Goal: Check status: Check status

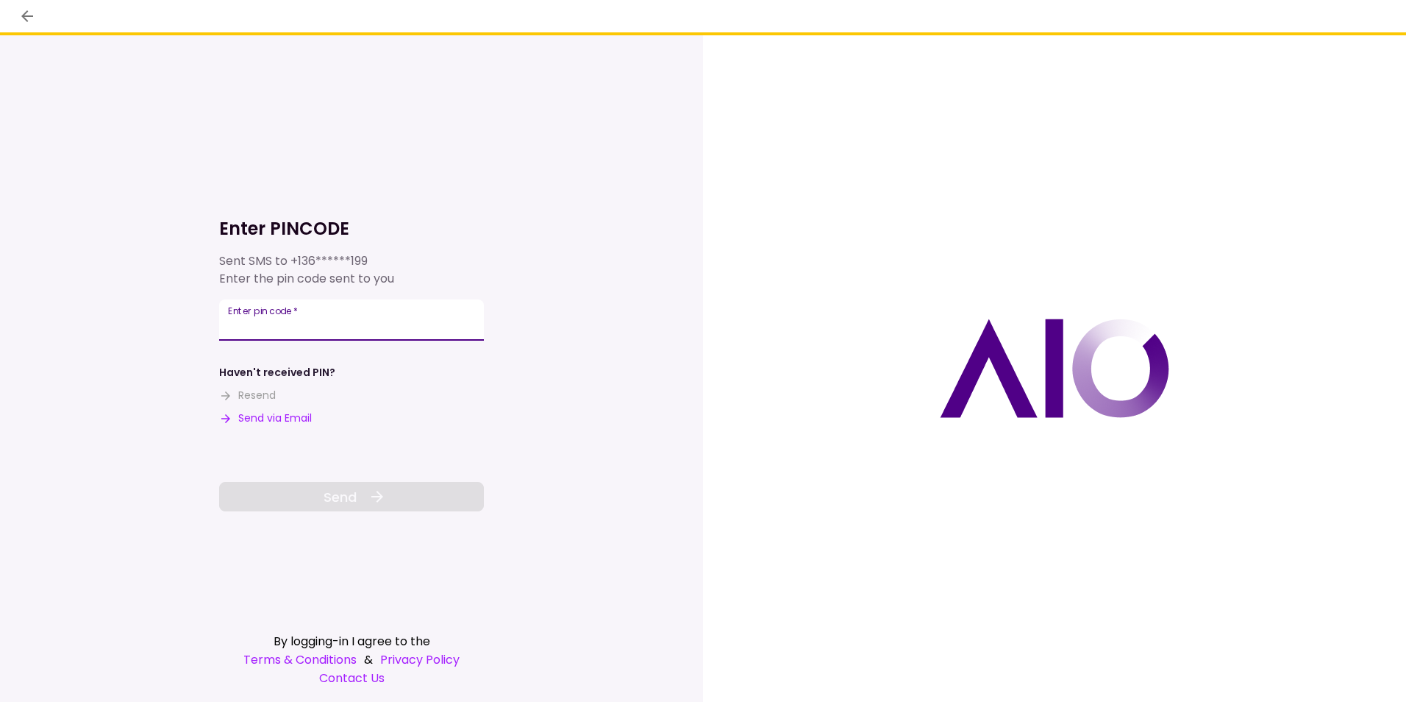
click at [370, 316] on input "Enter pin code   *" at bounding box center [351, 319] width 265 height 41
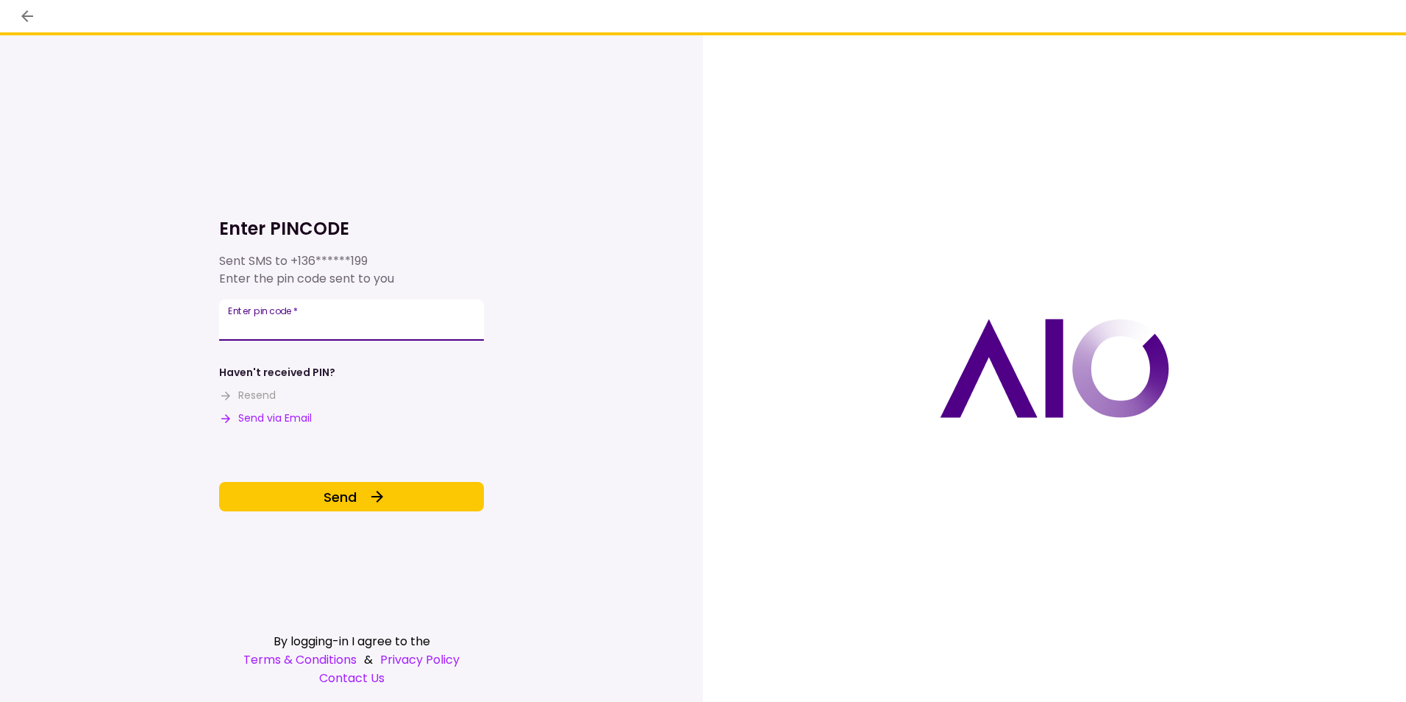
type input "******"
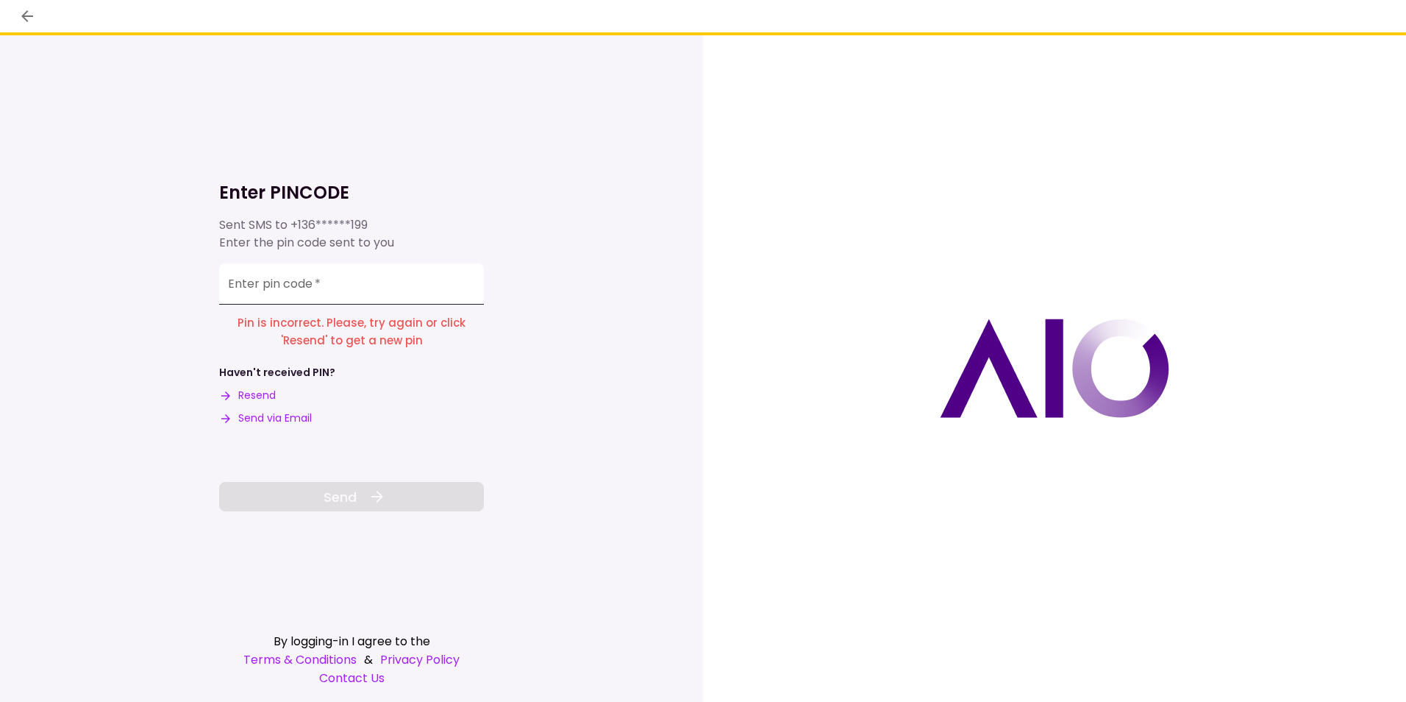
click at [339, 284] on input "Enter pin code   *" at bounding box center [351, 283] width 265 height 41
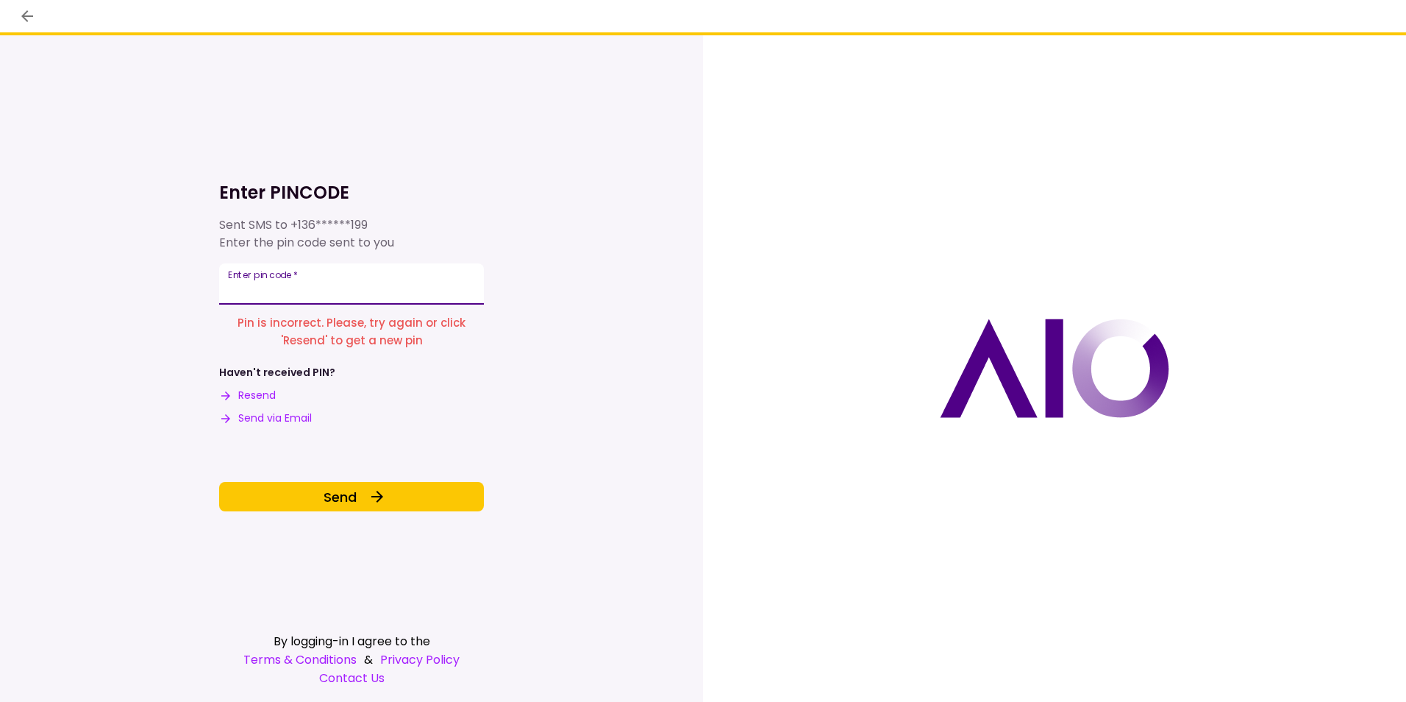
type input "******"
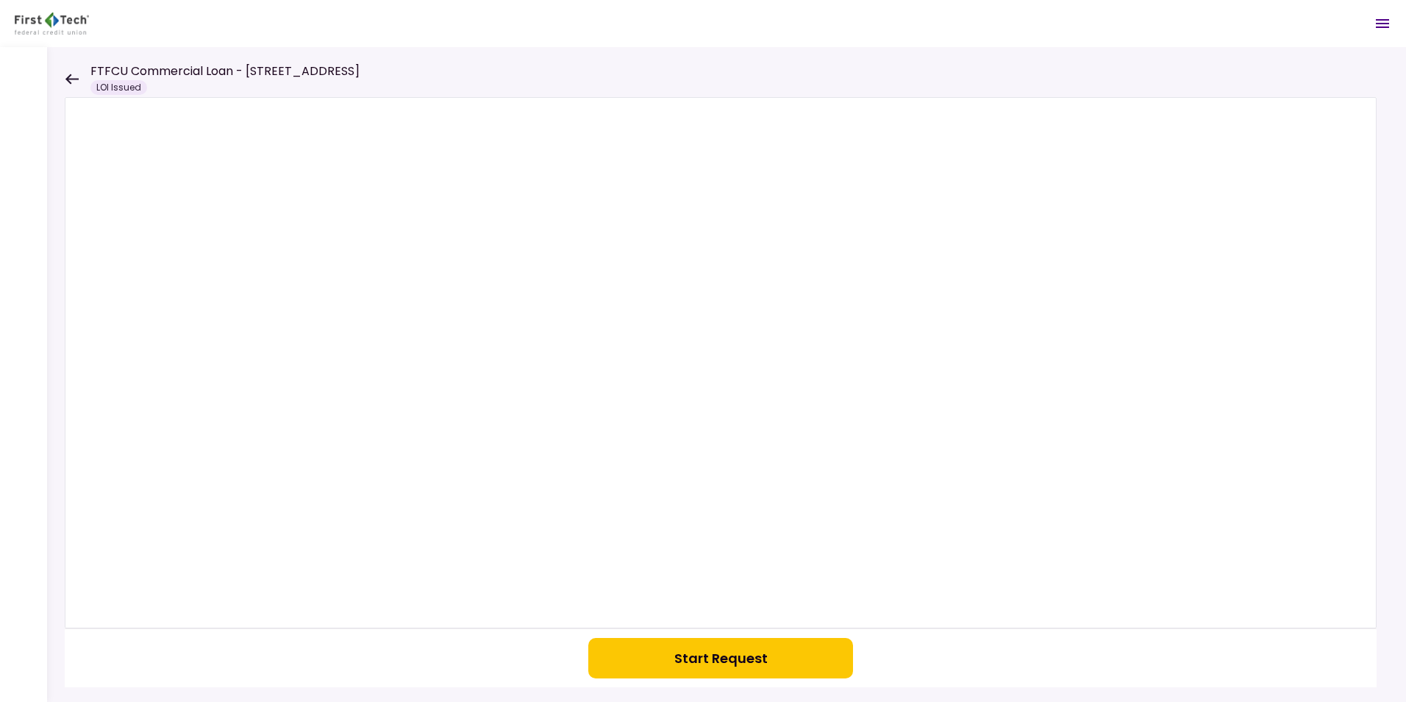
click at [757, 658] on button "Start Request" at bounding box center [720, 658] width 265 height 40
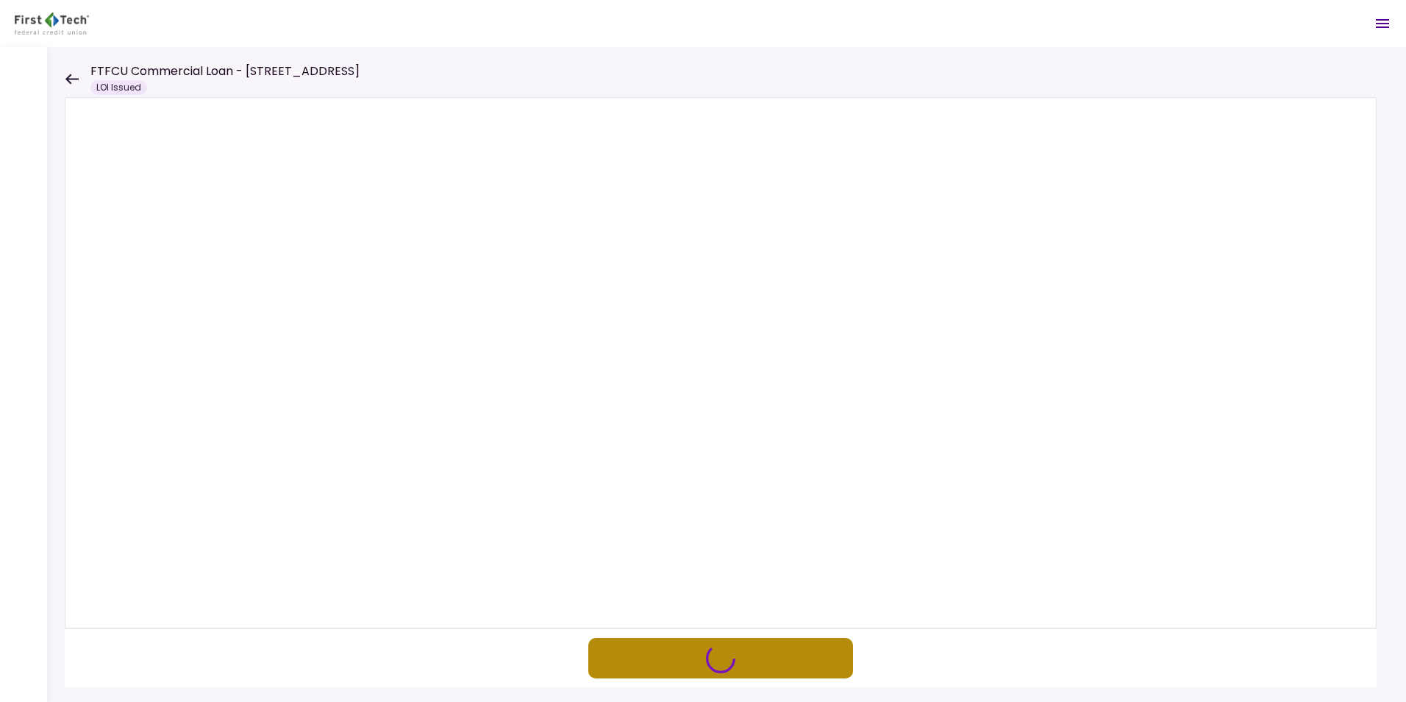
click at [658, 667] on button "button" at bounding box center [720, 658] width 265 height 40
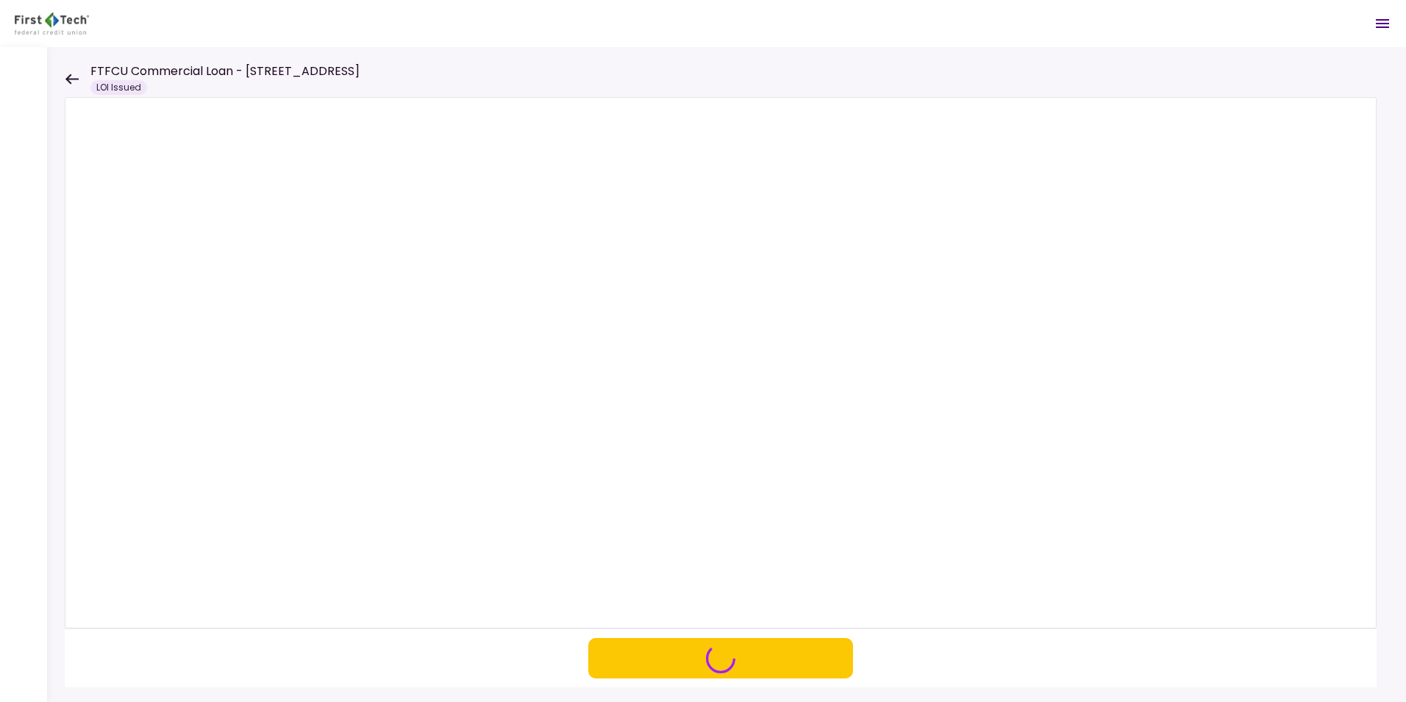
click at [71, 79] on icon at bounding box center [71, 79] width 13 height 10
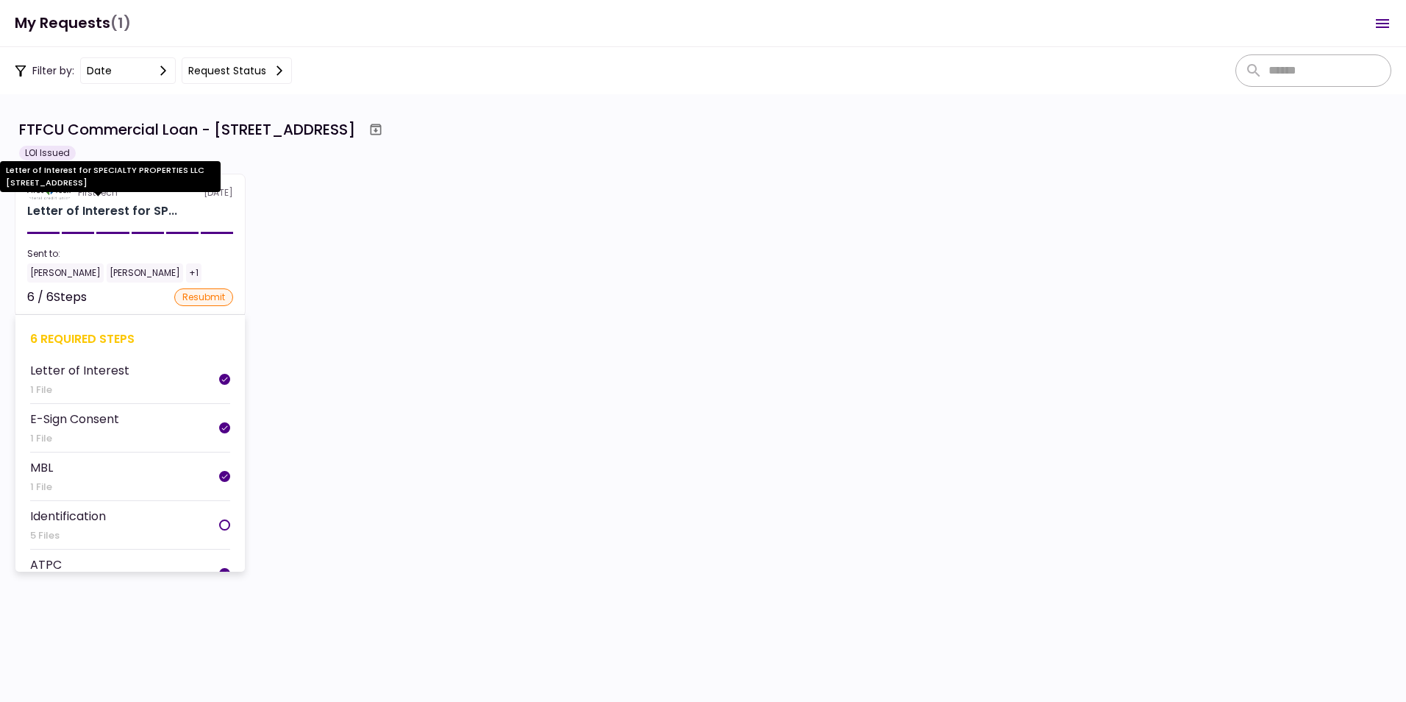
click at [112, 205] on div "Letter of Interest for SP..." at bounding box center [102, 211] width 150 height 18
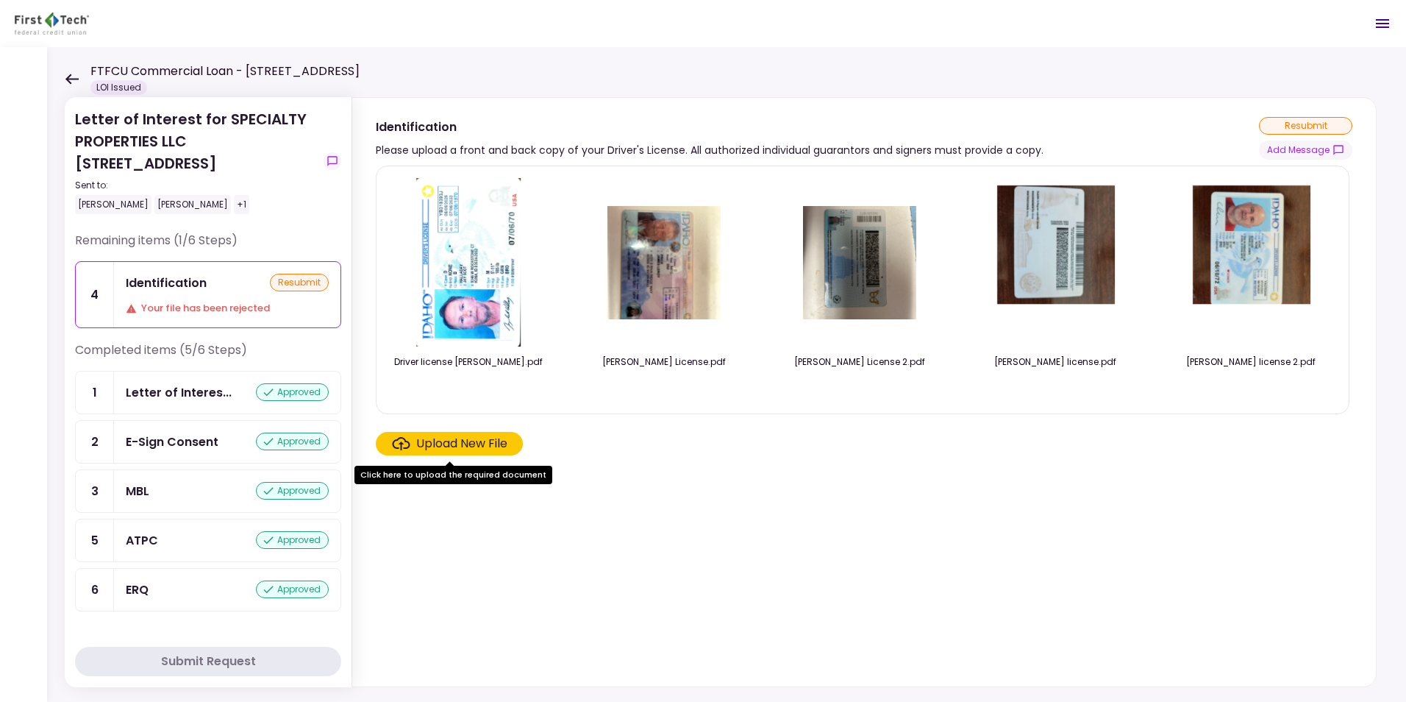
click at [139, 486] on div "MBL" at bounding box center [138, 491] width 24 height 18
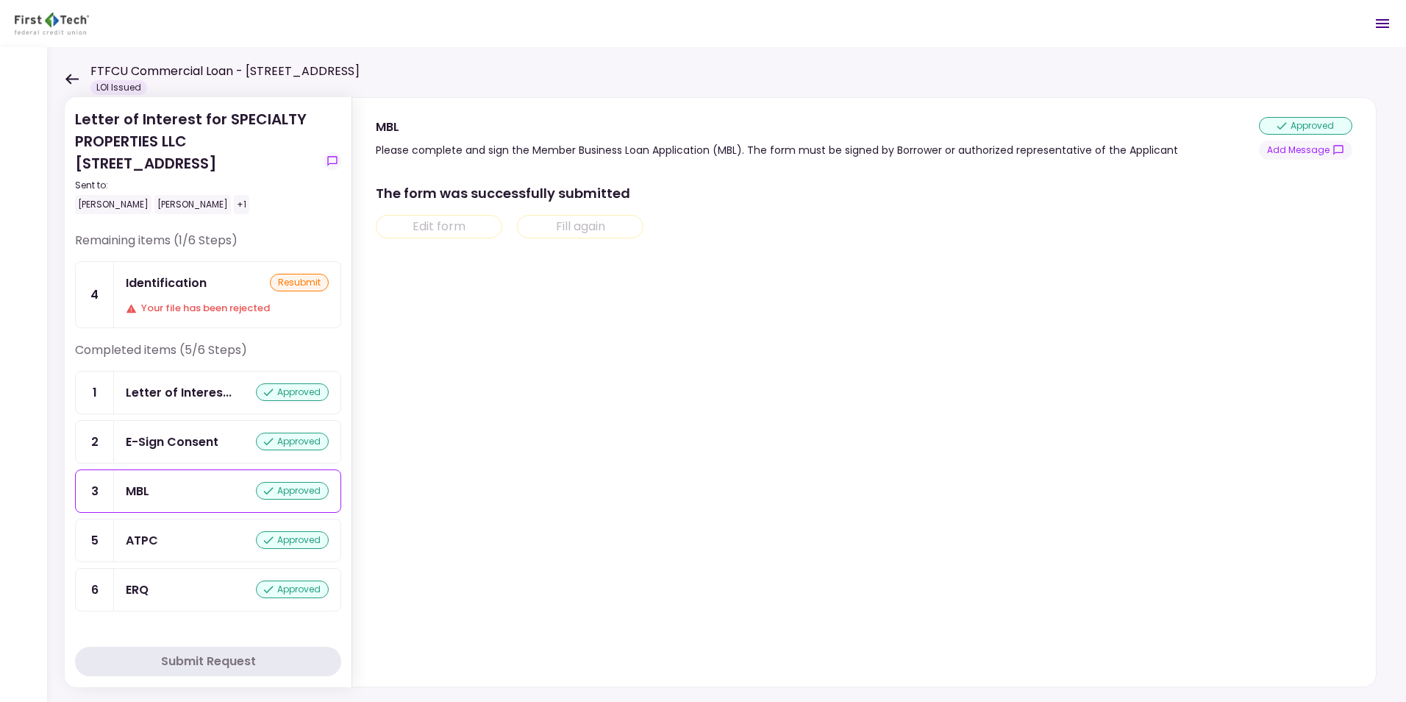
click at [149, 538] on div "ATPC" at bounding box center [142, 540] width 32 height 18
click at [179, 586] on div "ERQ approved" at bounding box center [227, 589] width 203 height 18
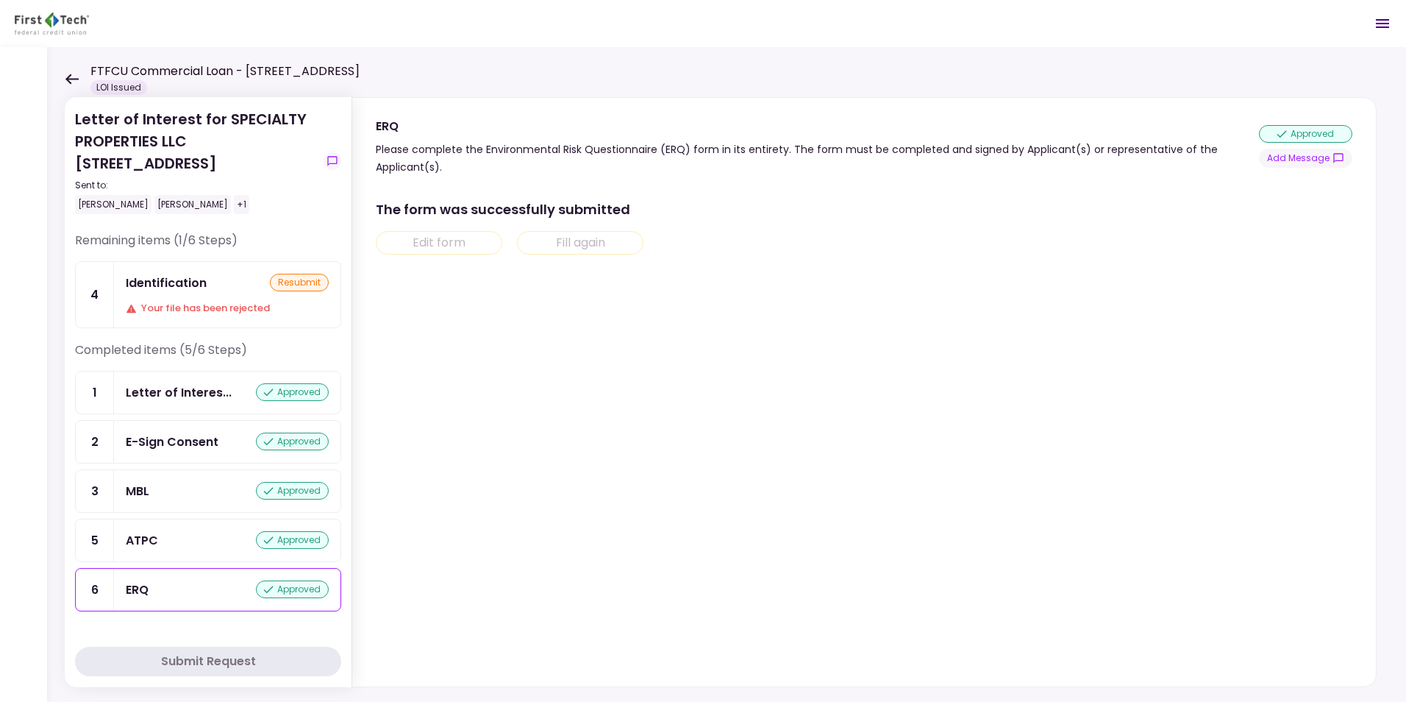
click at [149, 535] on div "ATPC" at bounding box center [142, 540] width 32 height 18
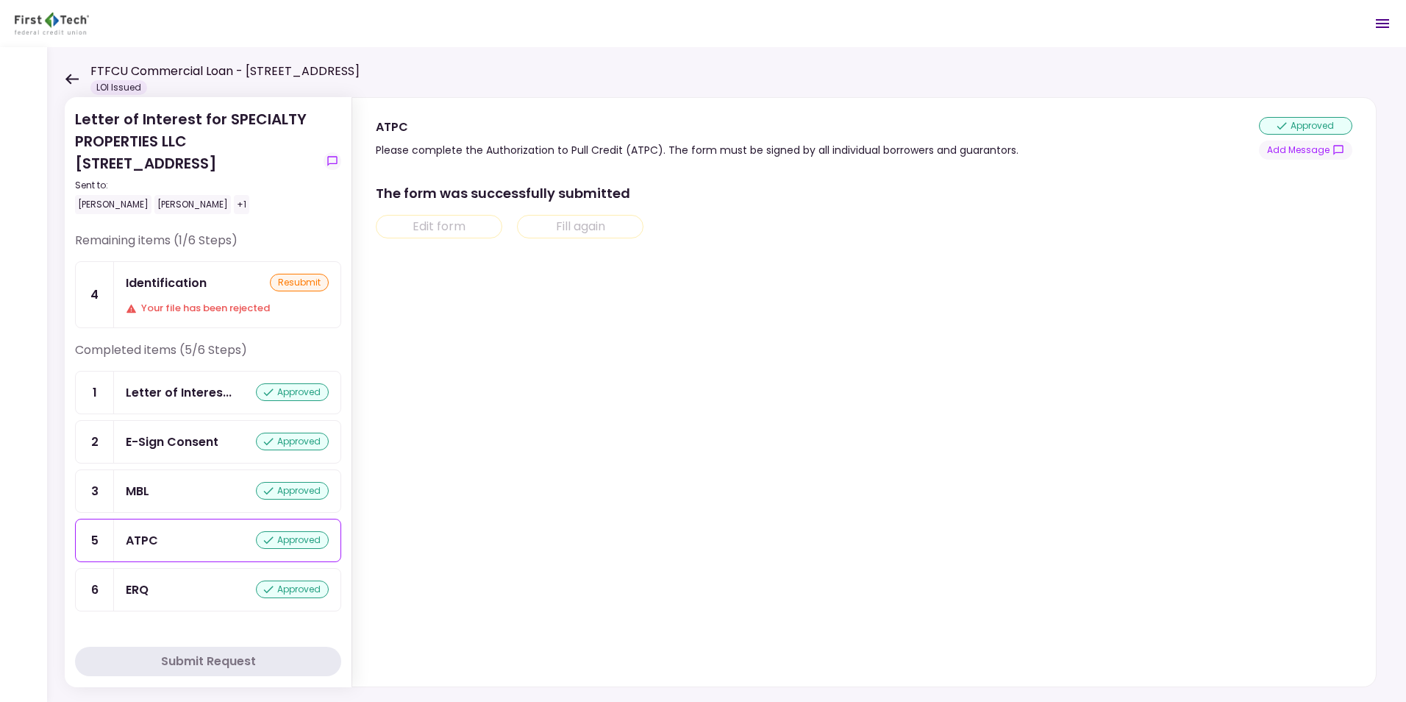
click at [156, 489] on div "MBL approved" at bounding box center [227, 491] width 203 height 18
click at [172, 432] on div "E-Sign Consent approved" at bounding box center [227, 442] width 227 height 42
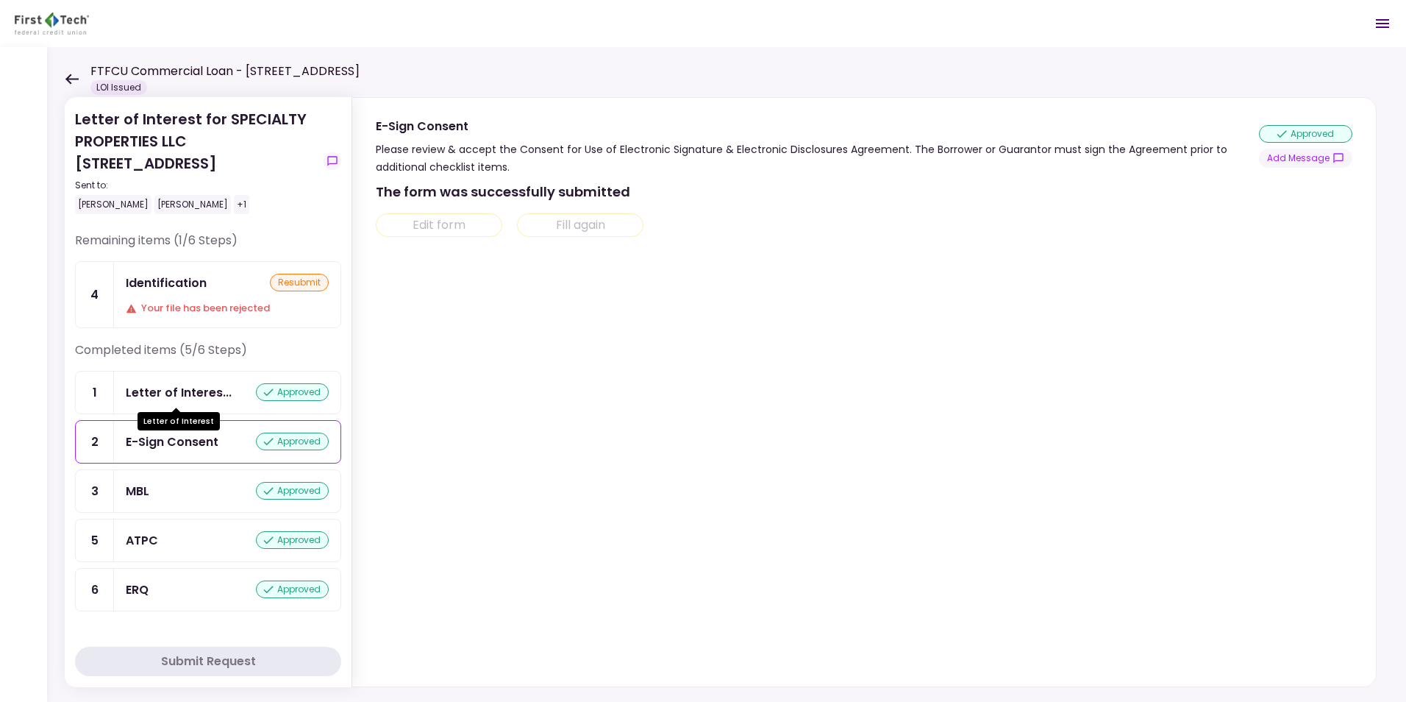
click at [187, 385] on div "Letter of Interes..." at bounding box center [179, 392] width 106 height 18
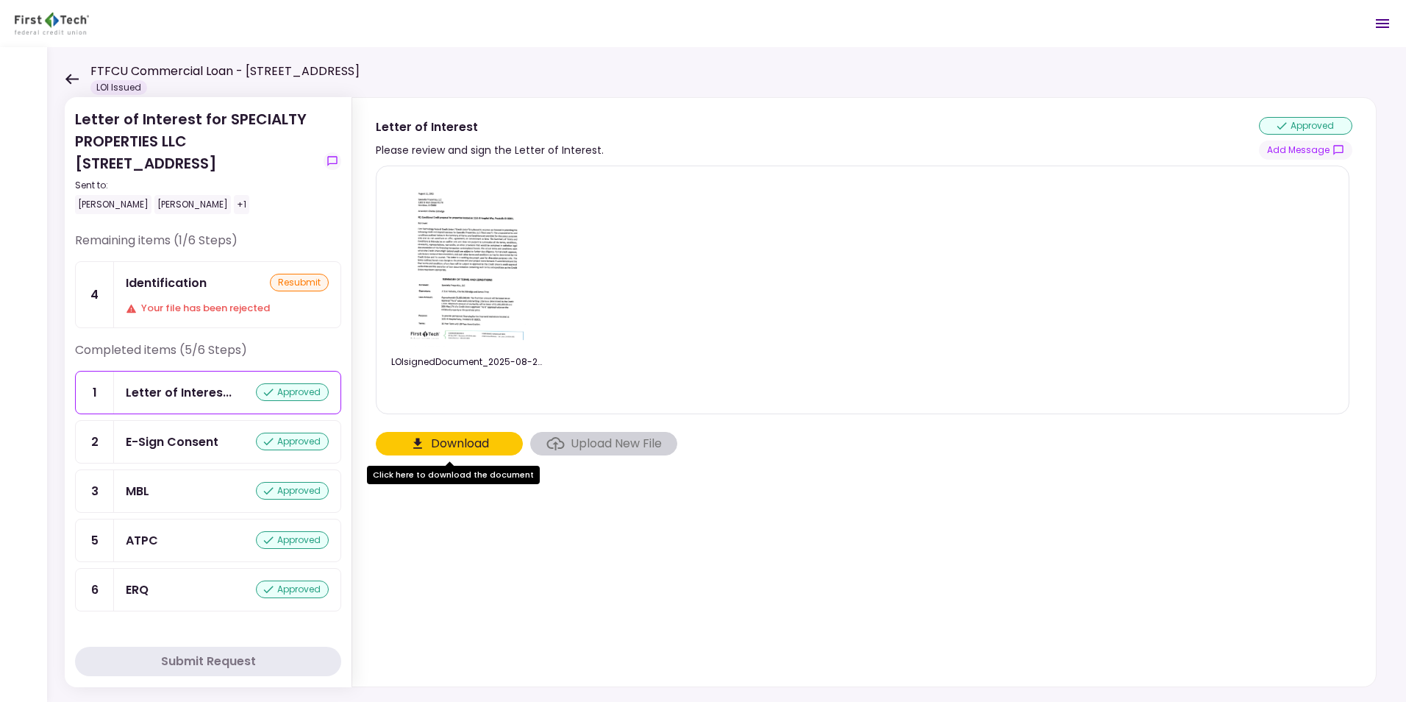
click at [165, 292] on div "Identification resubmit Your file has been rejected" at bounding box center [227, 294] width 227 height 65
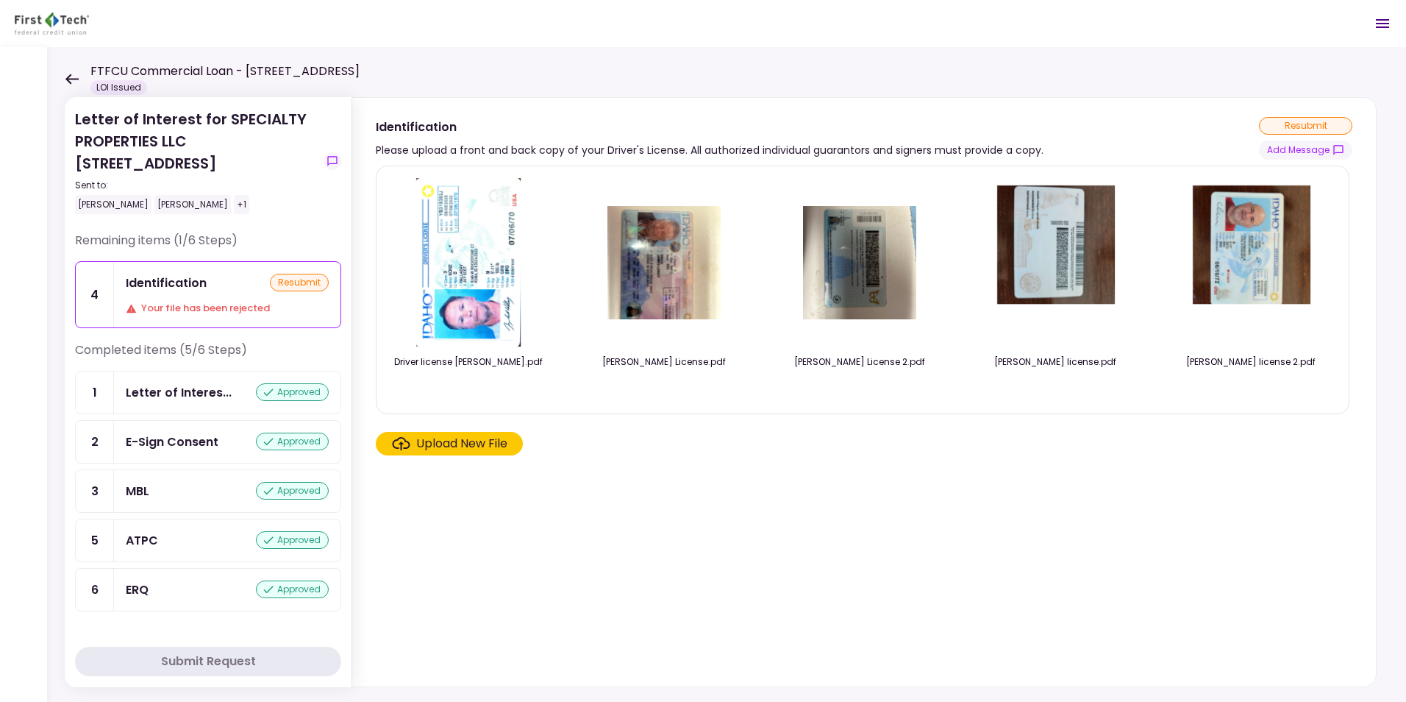
click at [71, 74] on icon at bounding box center [71, 79] width 13 height 10
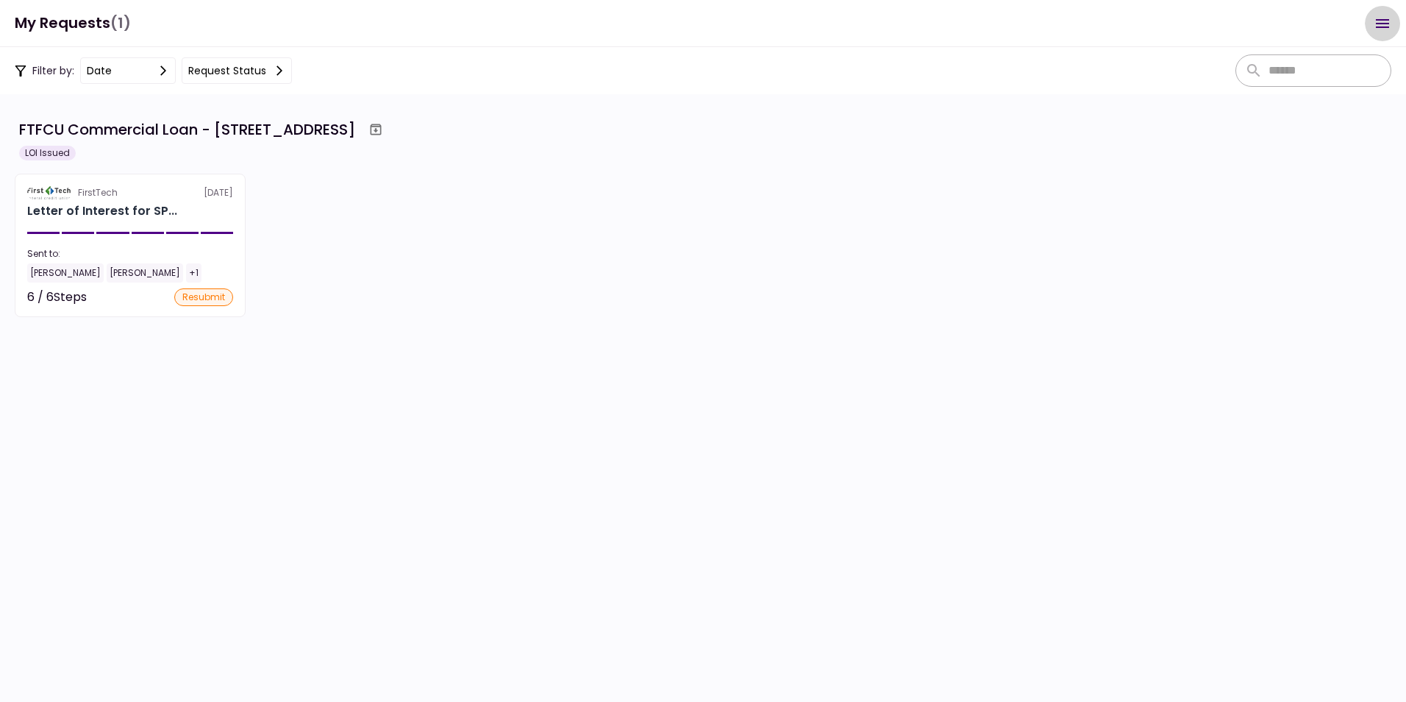
click at [1381, 23] on icon "Open menu" at bounding box center [1382, 23] width 13 height 9
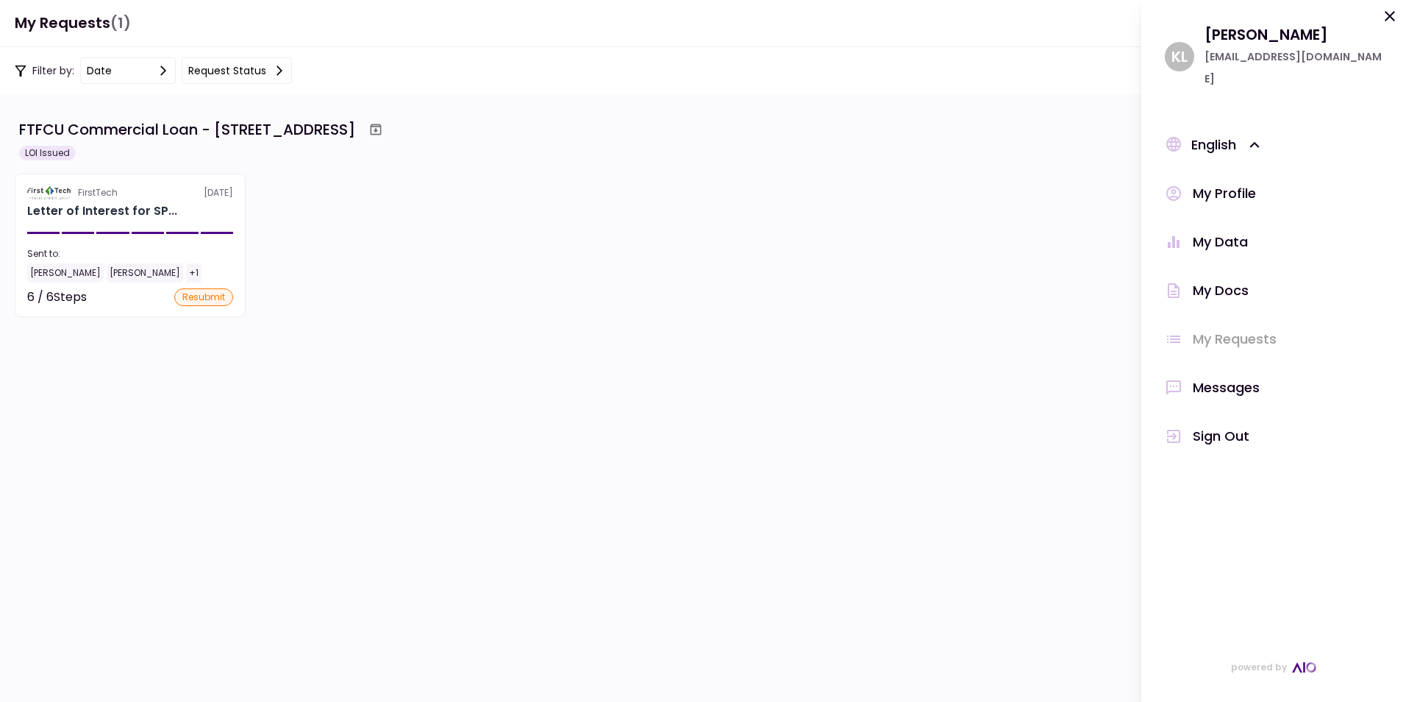
click at [1229, 377] on div "Messages" at bounding box center [1226, 388] width 67 height 22
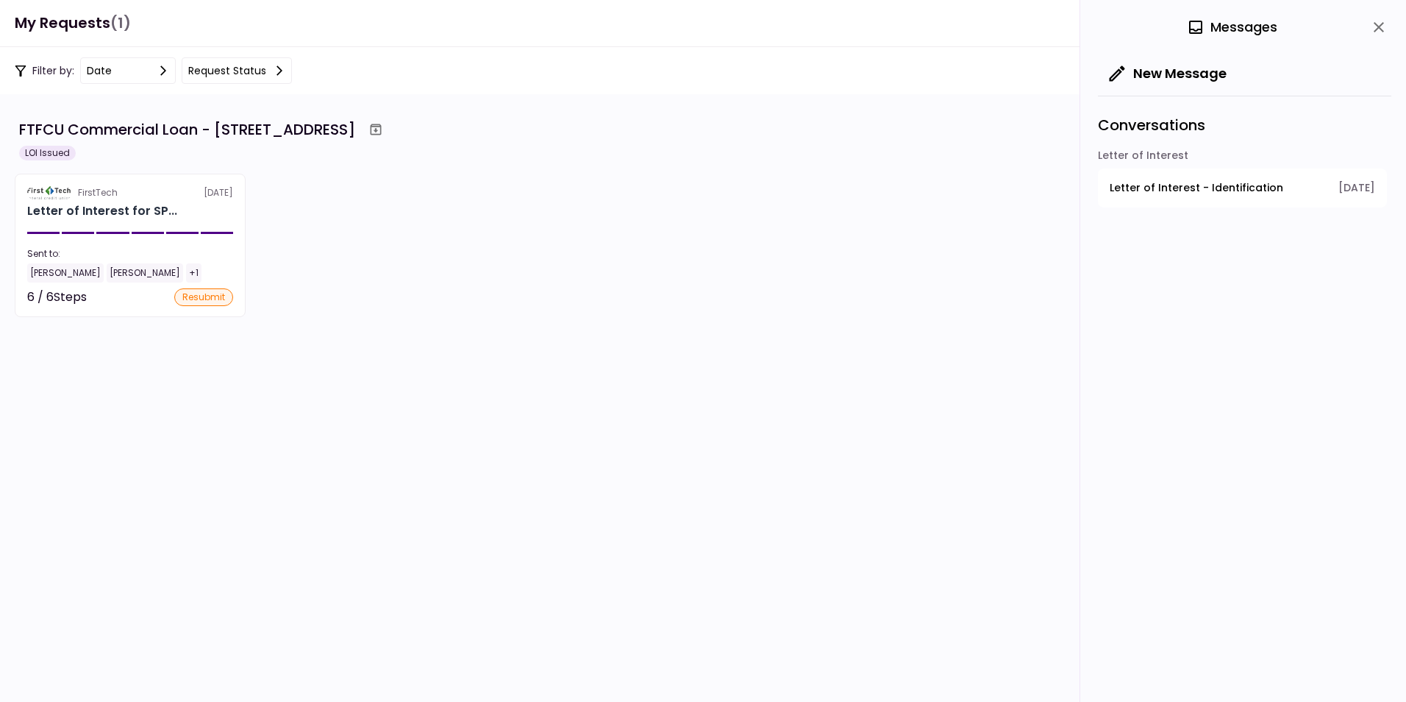
click at [1205, 188] on span "Letter of Interest - Identification" at bounding box center [1197, 187] width 174 height 15
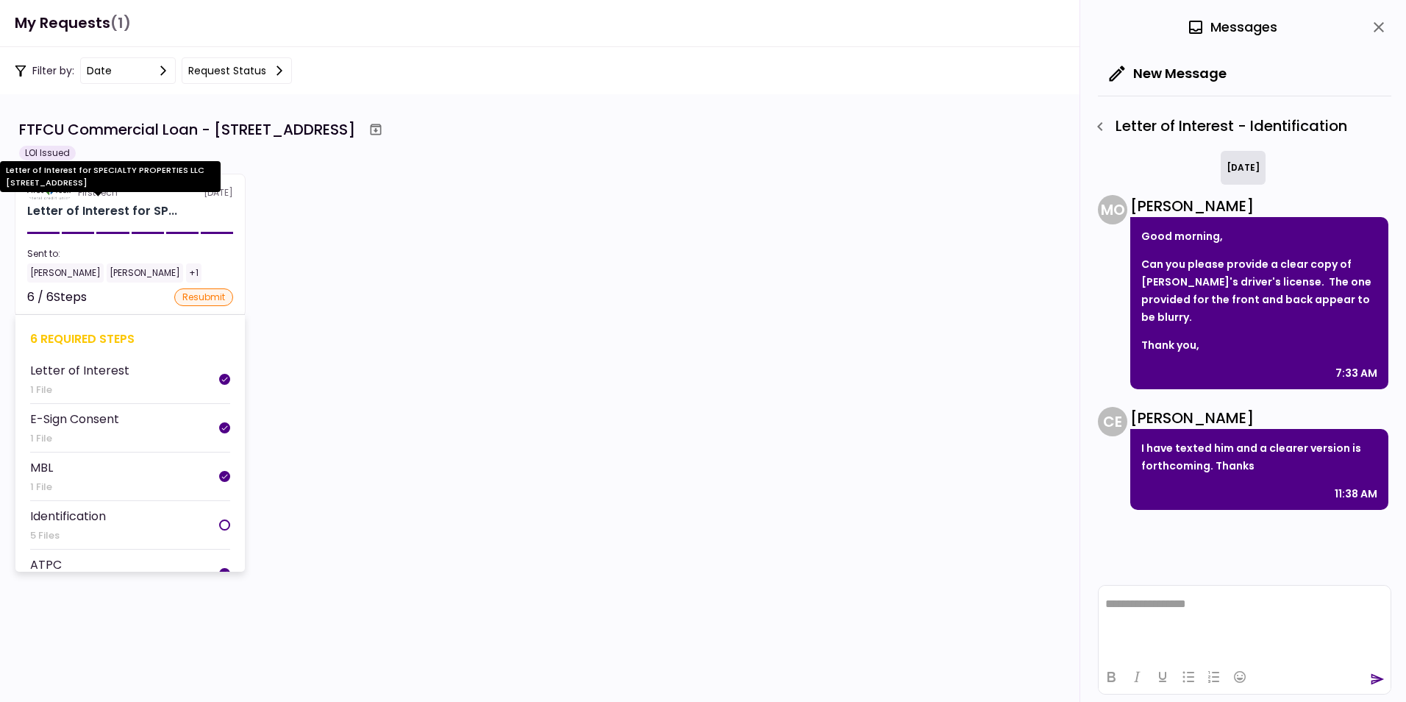
click at [90, 202] on div "Letter of Interest for SP..." at bounding box center [102, 211] width 150 height 18
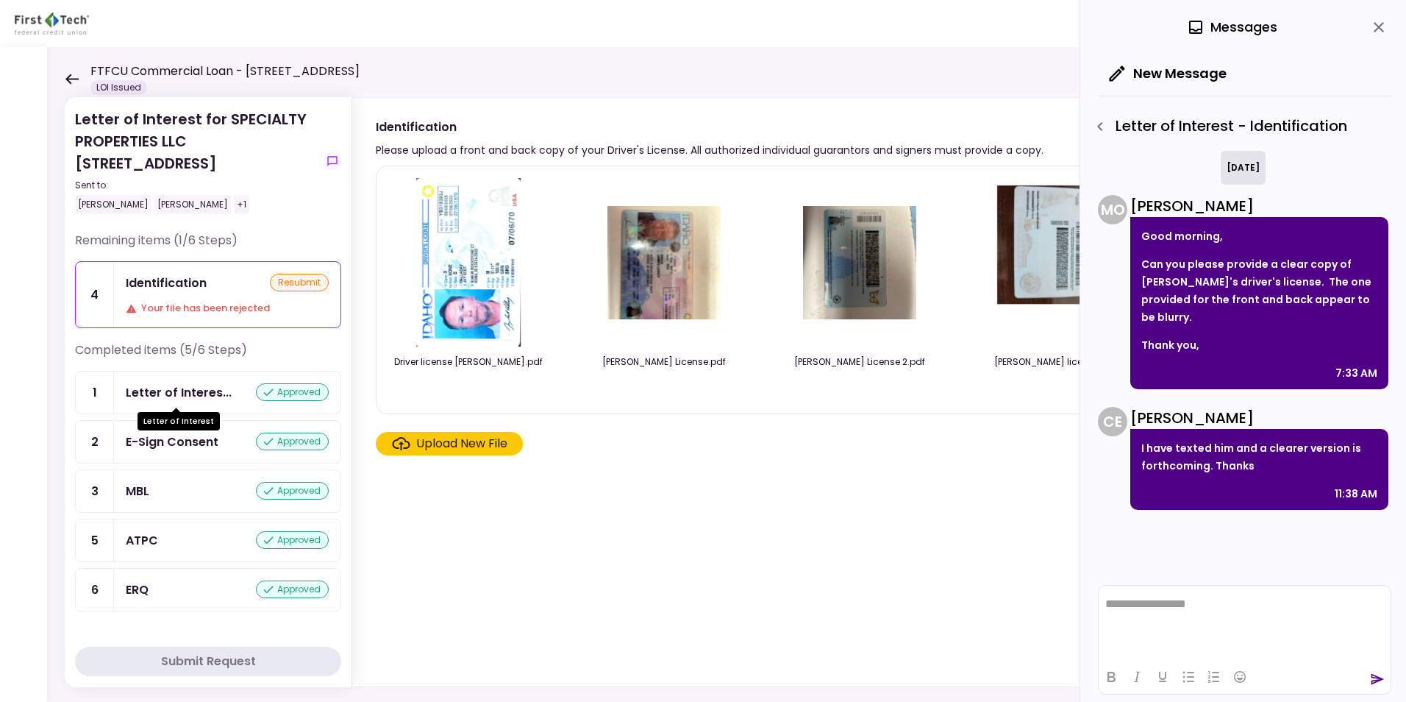
click at [152, 382] on div "Letter of Interes... approved" at bounding box center [227, 392] width 227 height 42
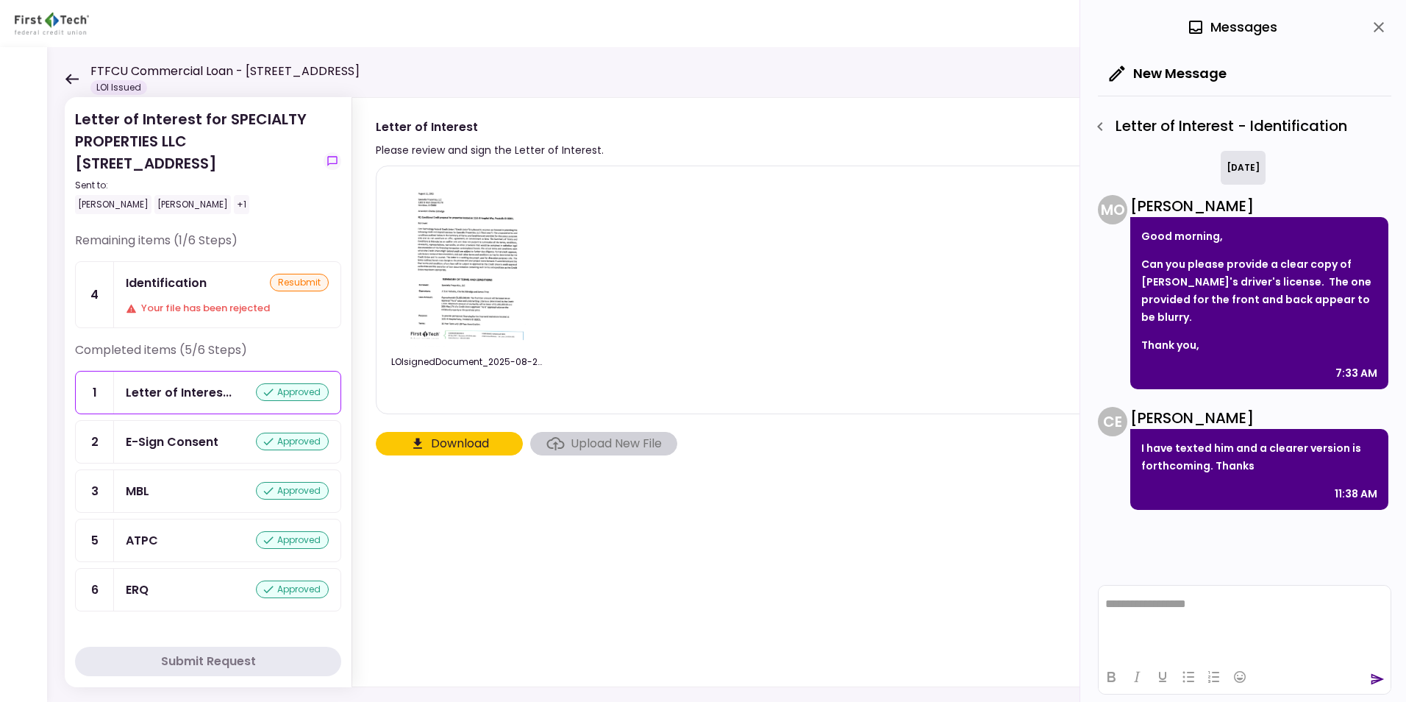
click at [166, 282] on div "Identification" at bounding box center [166, 283] width 81 height 18
